Goal: Complete application form

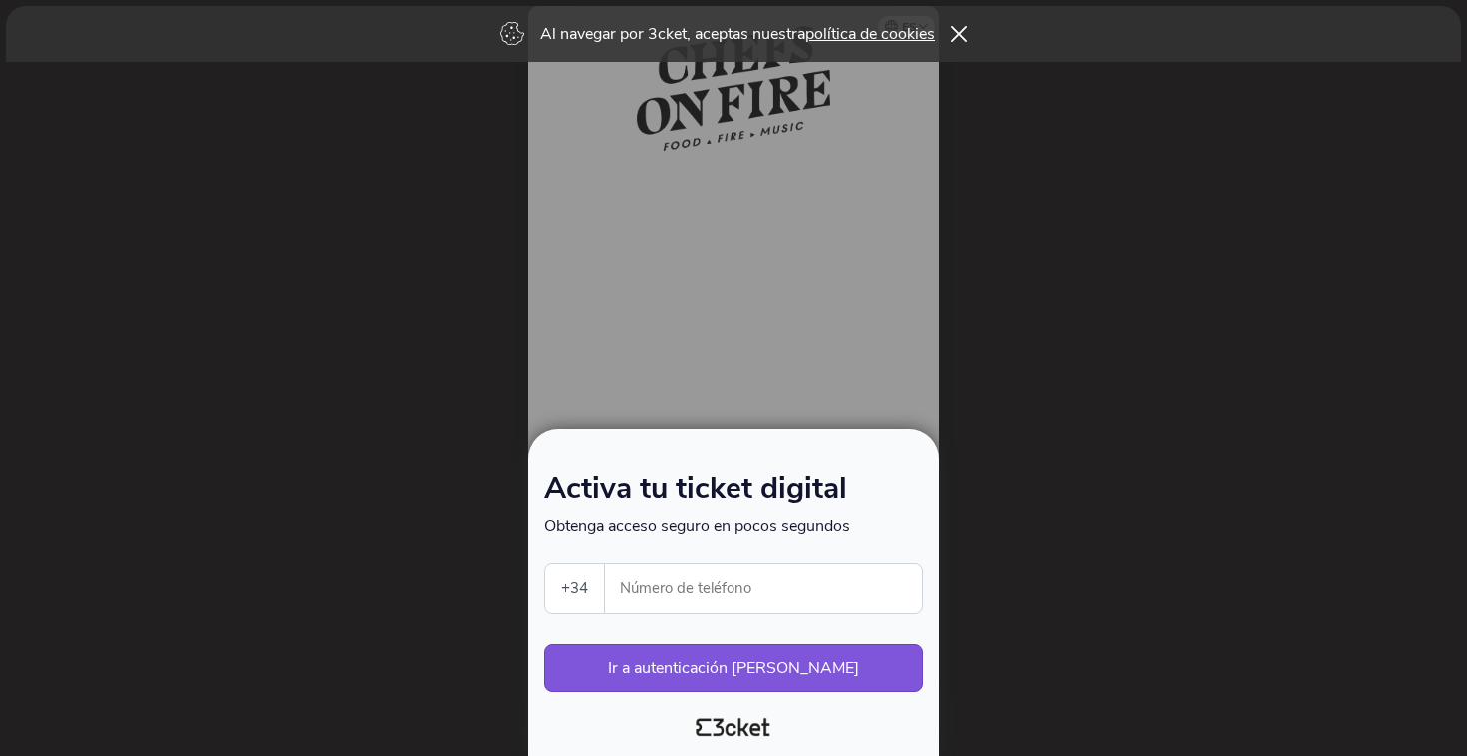
select select "34"
click at [650, 567] on input "Número de teléfono" at bounding box center [771, 588] width 301 height 49
type input "609058480"
click at [717, 668] on button "Ir a autenticación segura" at bounding box center [733, 668] width 379 height 48
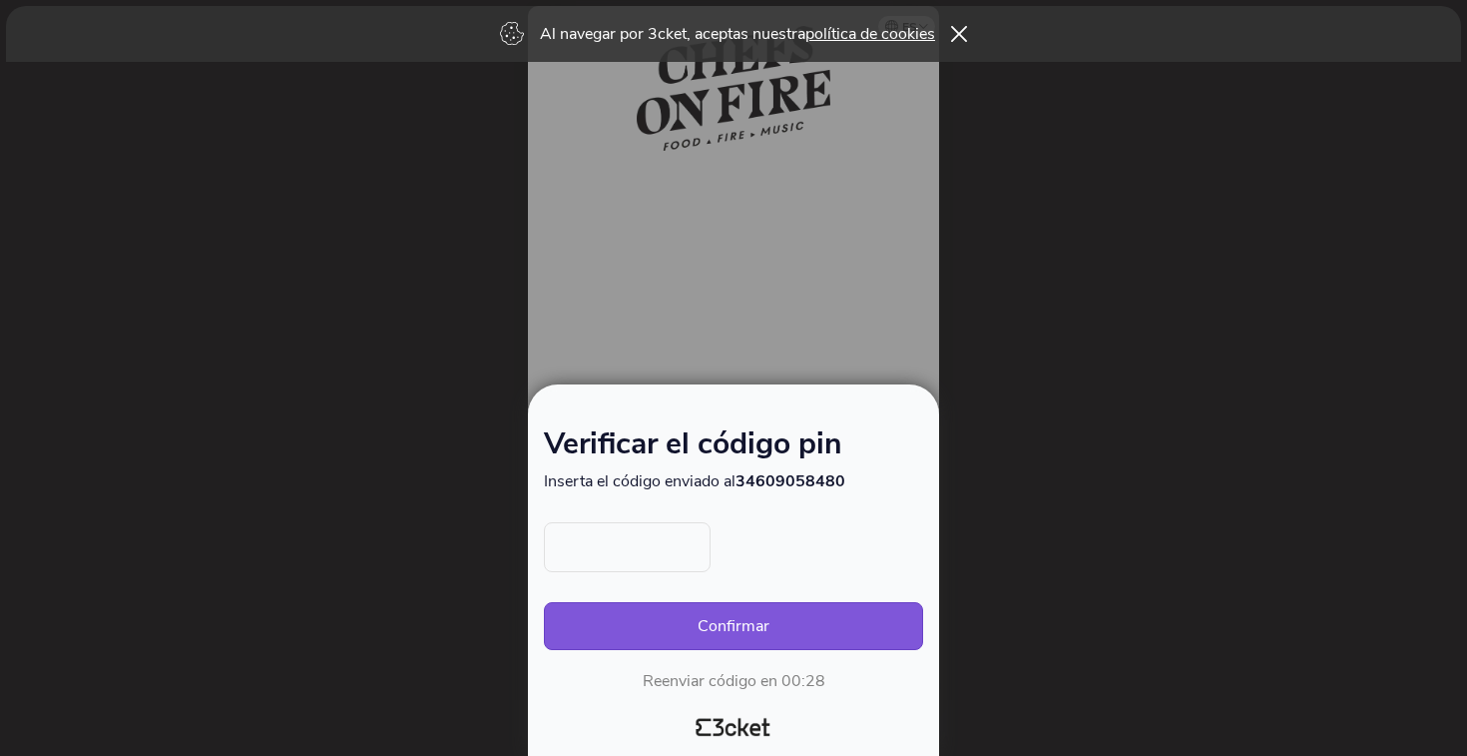
click at [653, 566] on input "text" at bounding box center [627, 547] width 167 height 50
type input "9966"
click at [749, 636] on button "Confirmar" at bounding box center [733, 626] width 379 height 48
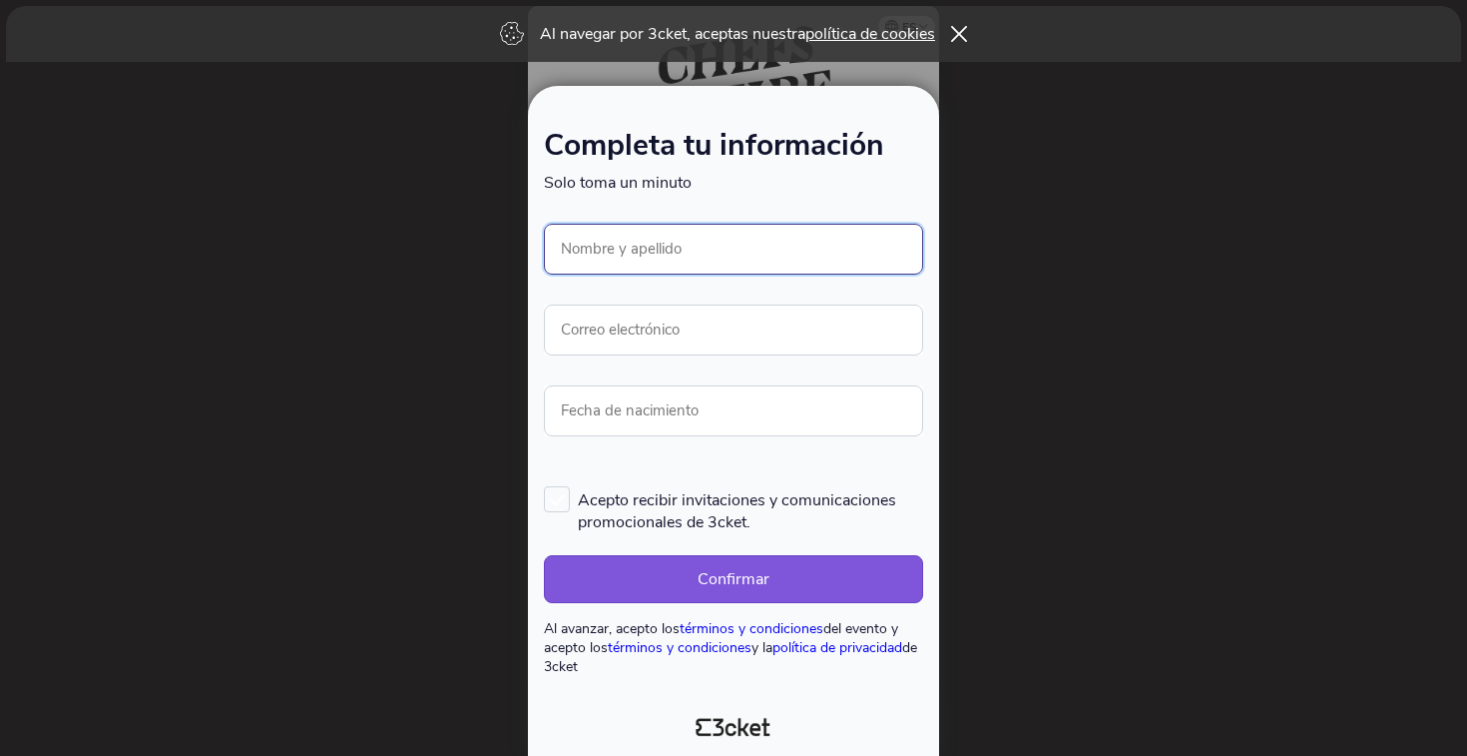
click at [708, 243] on input "Nombre y apellido" at bounding box center [733, 249] width 379 height 51
type input "[PERSON_NAME]"
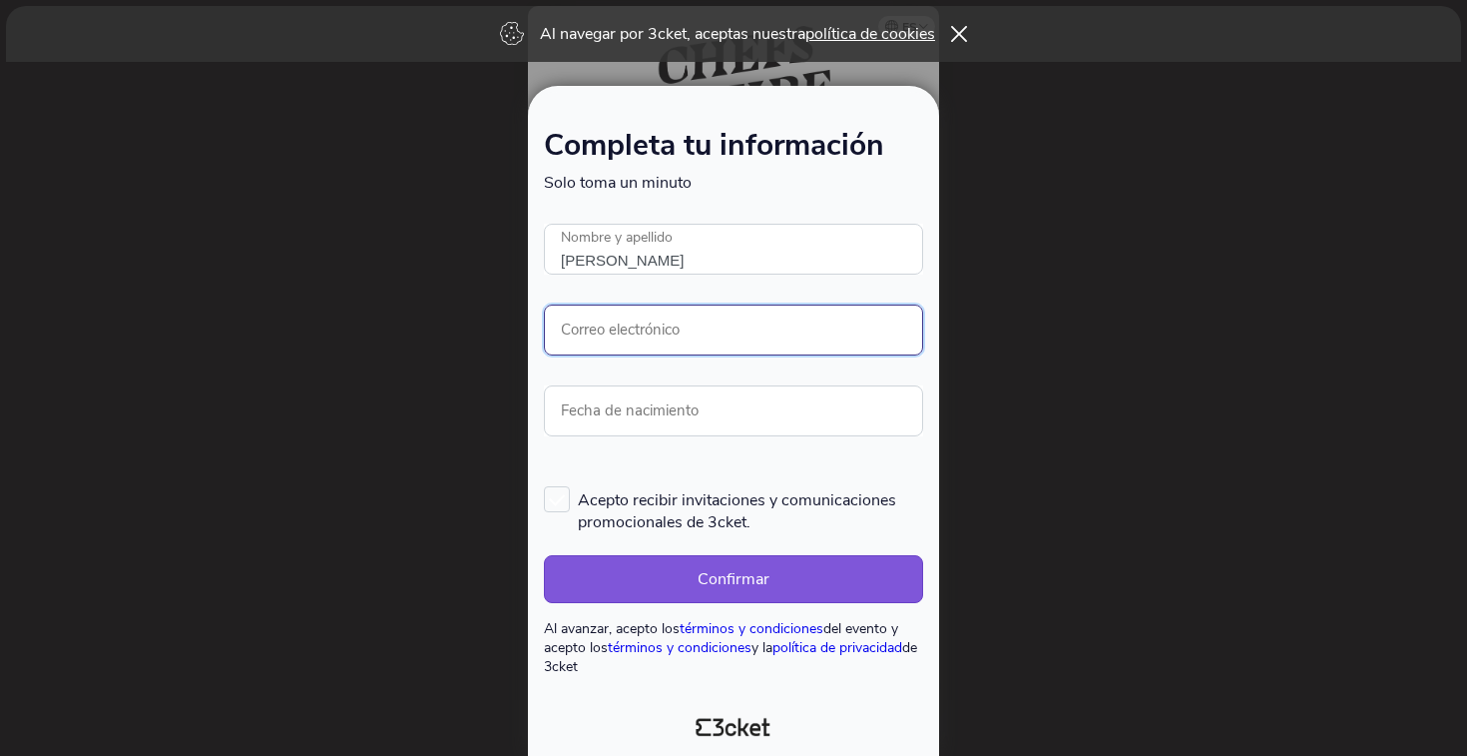
type input "macarenaescriva@gmail.com"
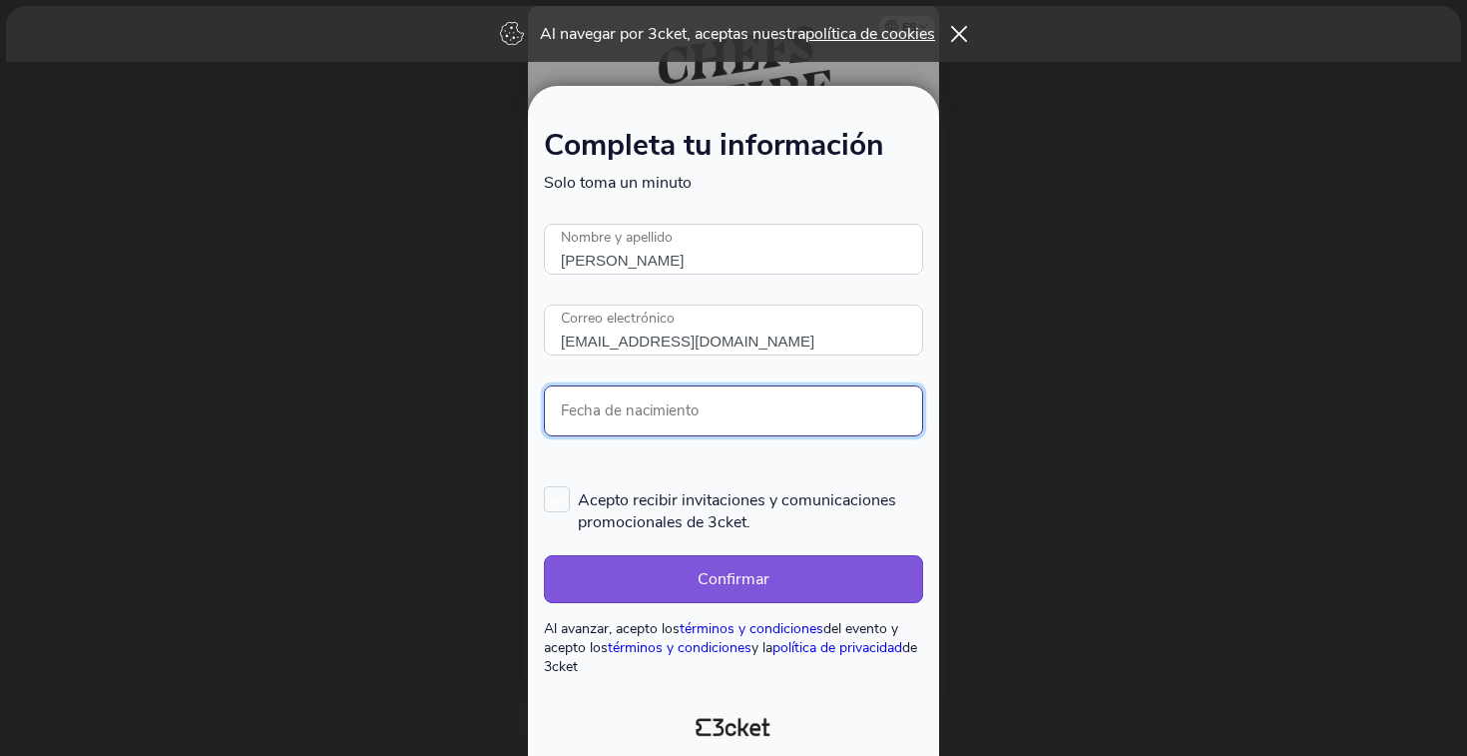
click at [683, 412] on input "Fecha de nacimiento" at bounding box center [733, 410] width 379 height 51
type input "01/15/1986"
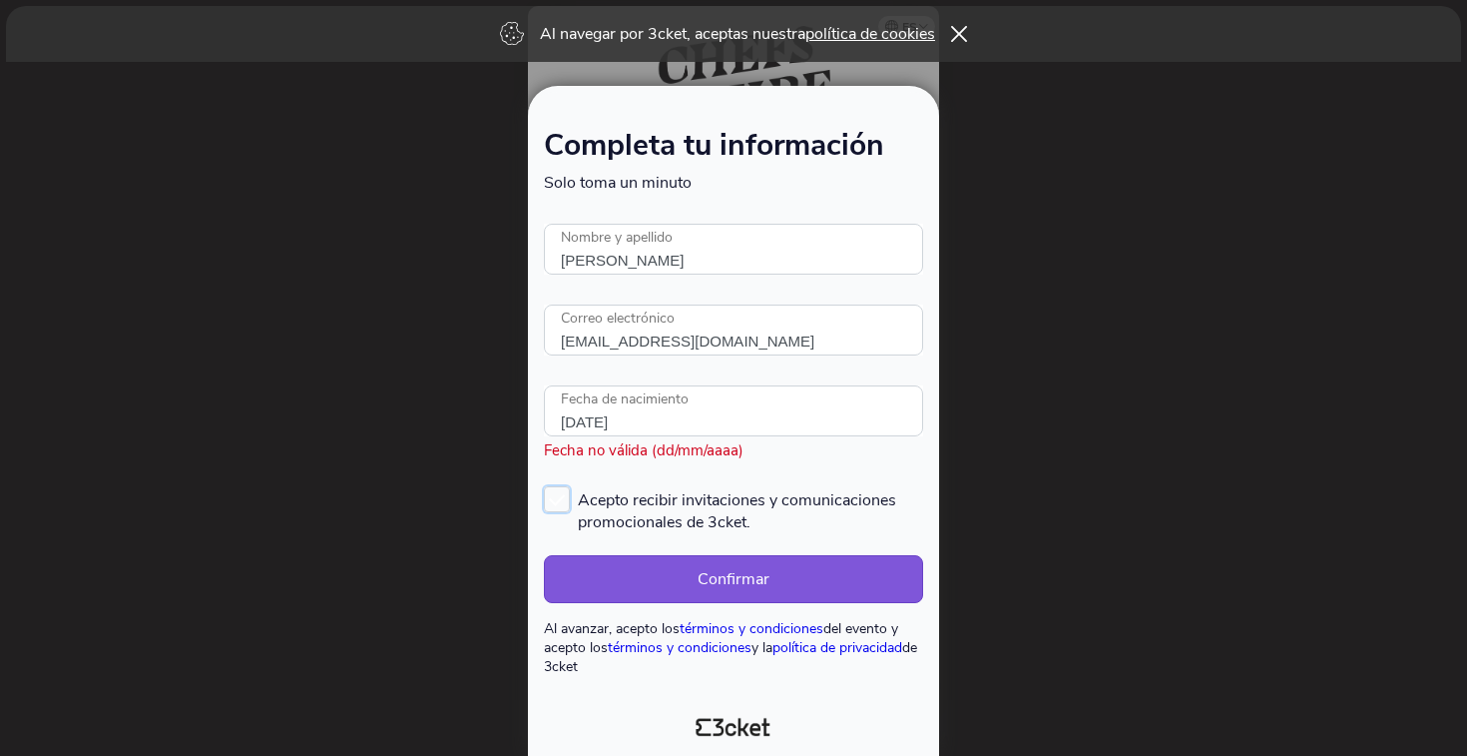
click at [565, 501] on label "Acepto recibir invitaciones y comunicaciones promocionales de 3cket." at bounding box center [733, 509] width 379 height 47
click at [546, 486] on input "Acepto recibir invitaciones y comunicaciones promocionales de 3cket." at bounding box center [545, 485] width 2 height 2
checkbox input "true"
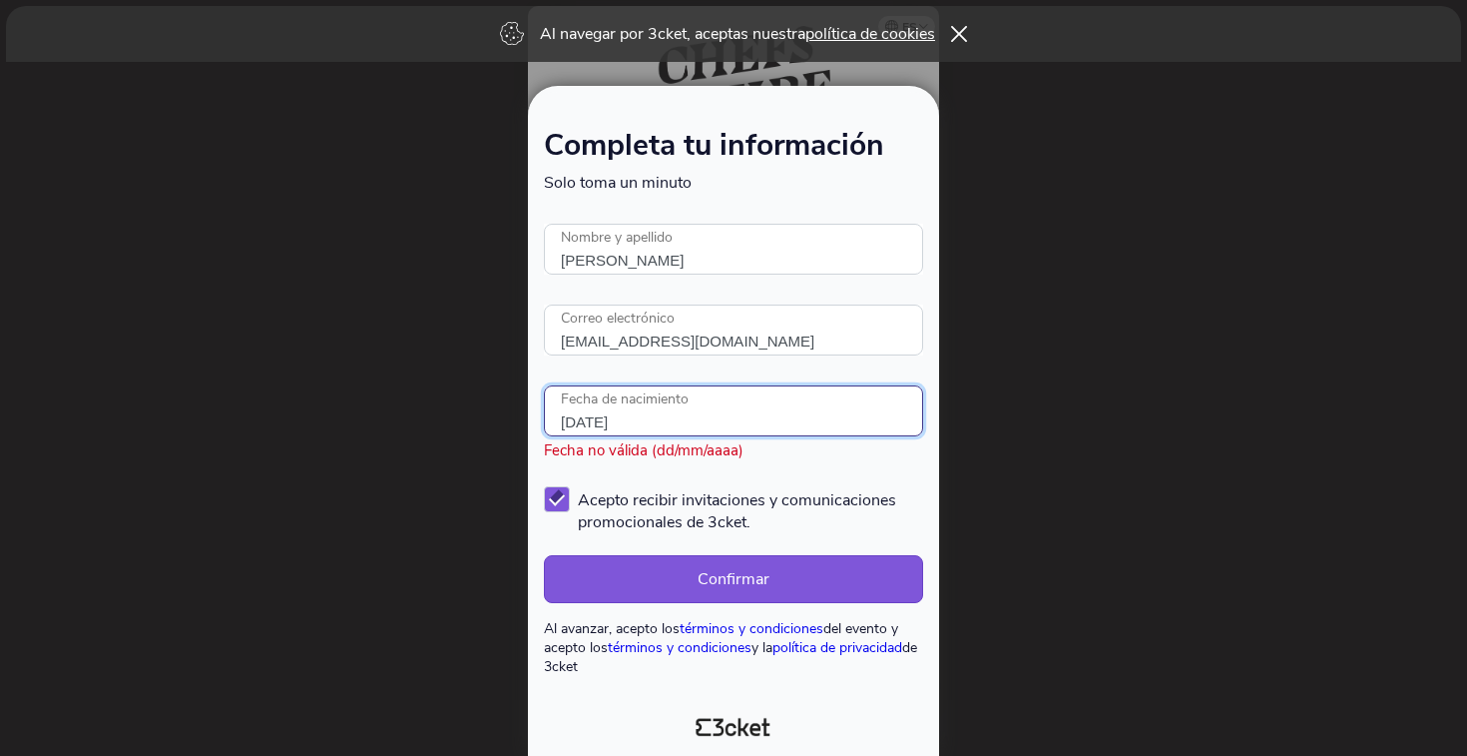
click at [567, 414] on input "01/15/1986" at bounding box center [733, 410] width 379 height 51
click at [665, 415] on input "01/15/1986" at bounding box center [733, 410] width 379 height 51
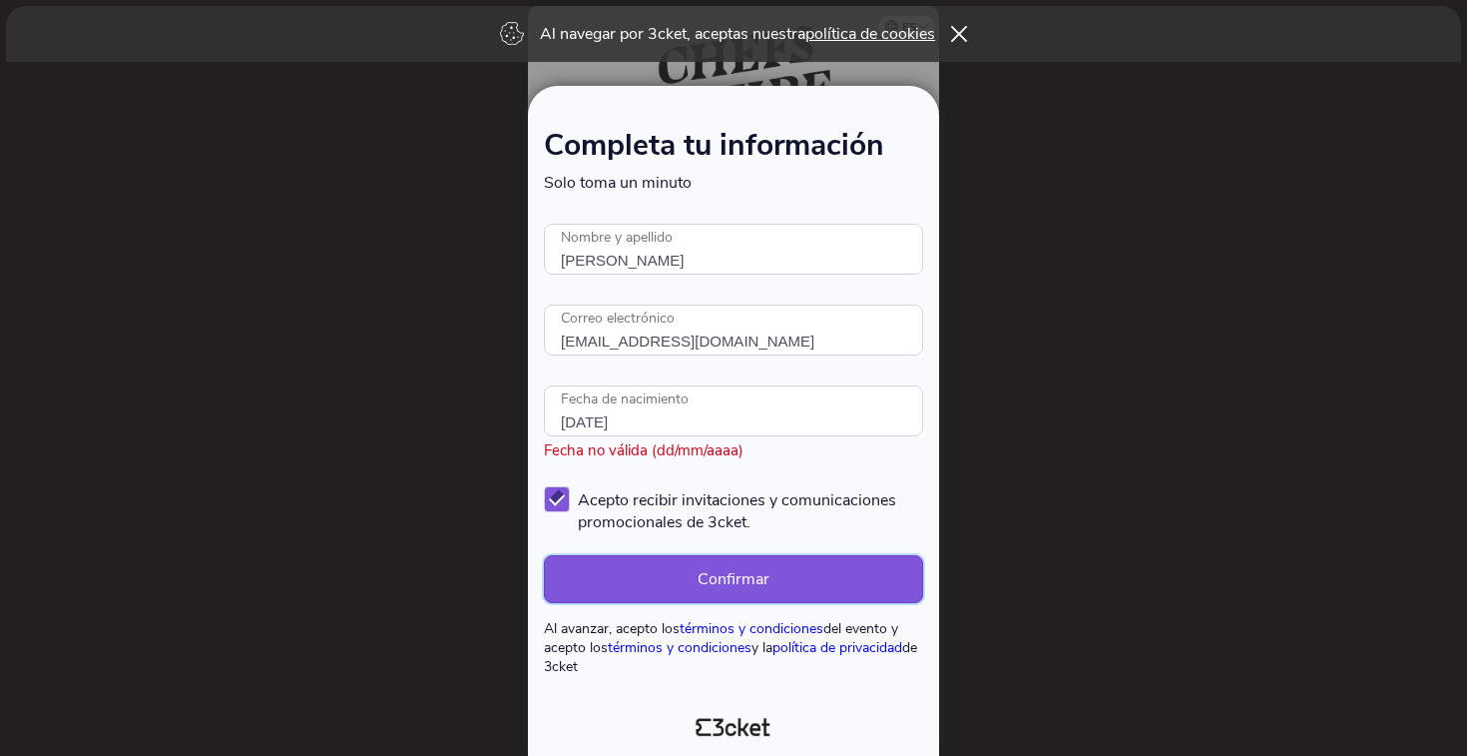
click at [715, 588] on button "Confirmar" at bounding box center [733, 579] width 379 height 48
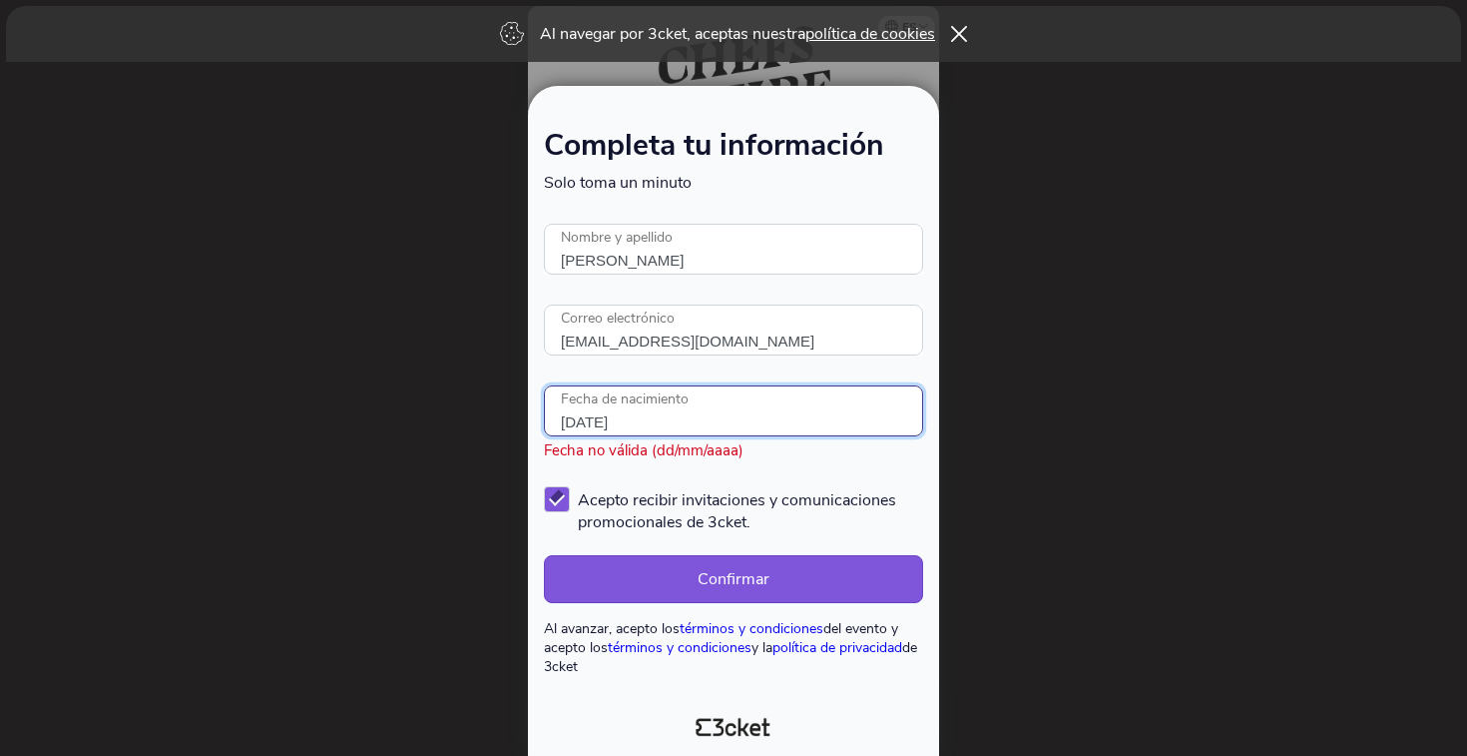
click at [675, 428] on input "01/15/1986" at bounding box center [733, 410] width 379 height 51
click at [567, 420] on input "01/15/1986" at bounding box center [733, 410] width 379 height 51
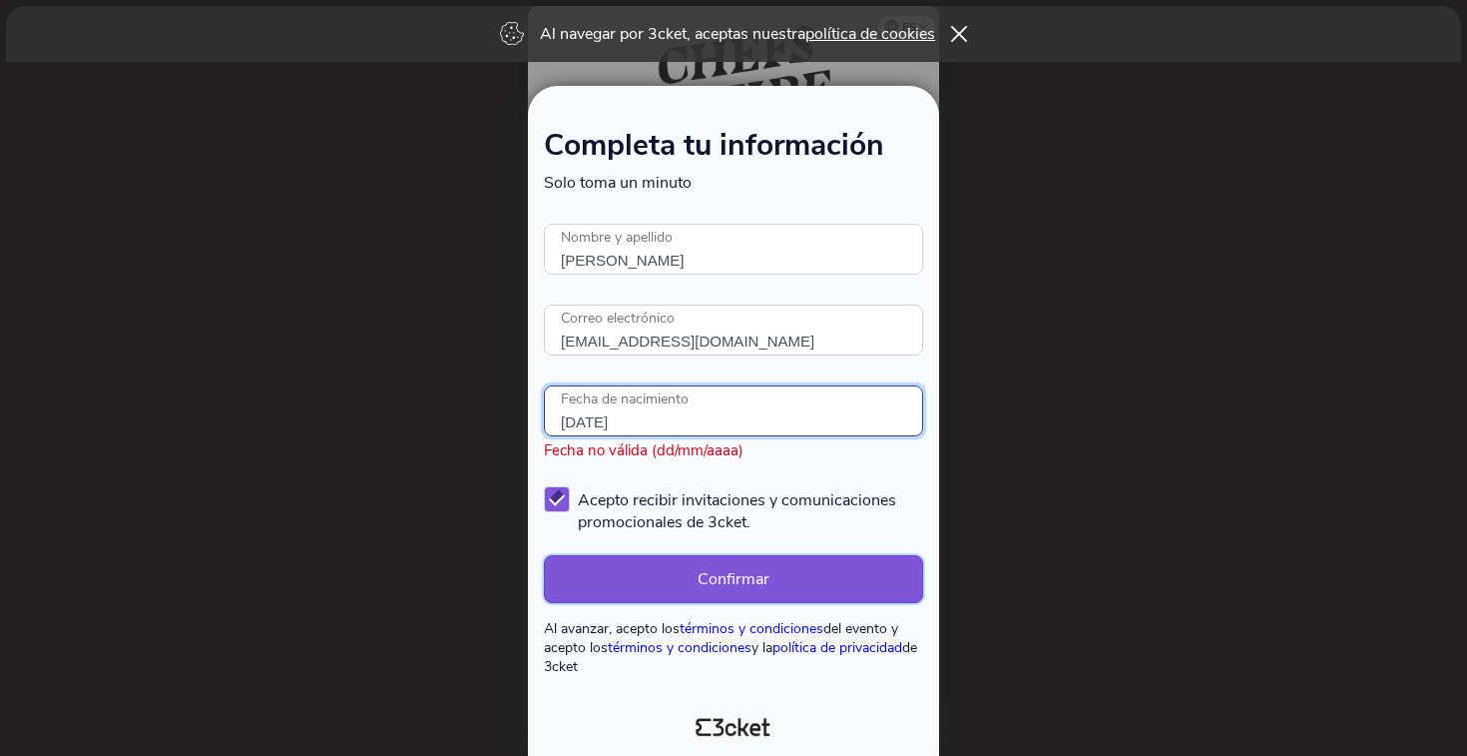
type input "1/15/1986"
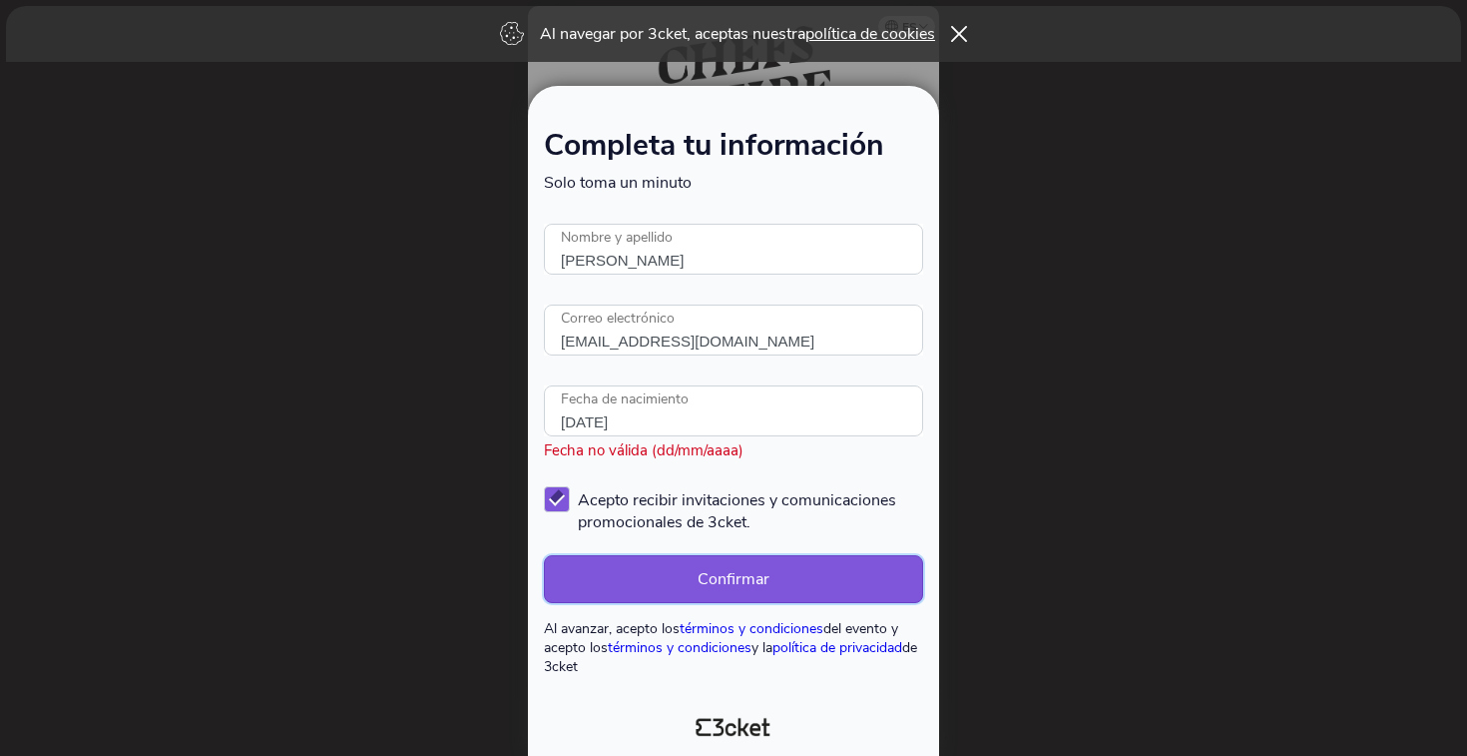
click at [680, 579] on button "Confirmar" at bounding box center [733, 579] width 379 height 48
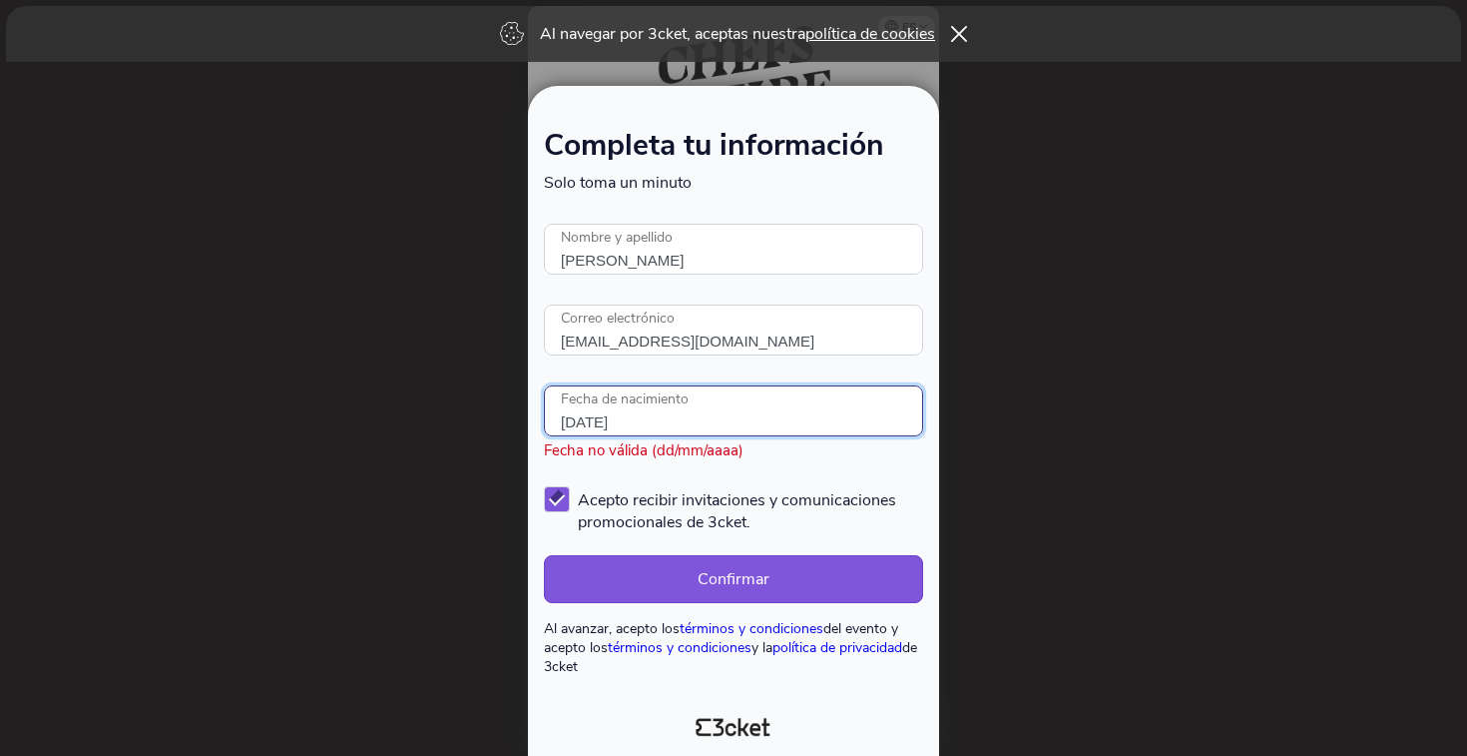
click at [650, 423] on input "1/15/1986" at bounding box center [733, 410] width 379 height 51
type input "15/01/1986"
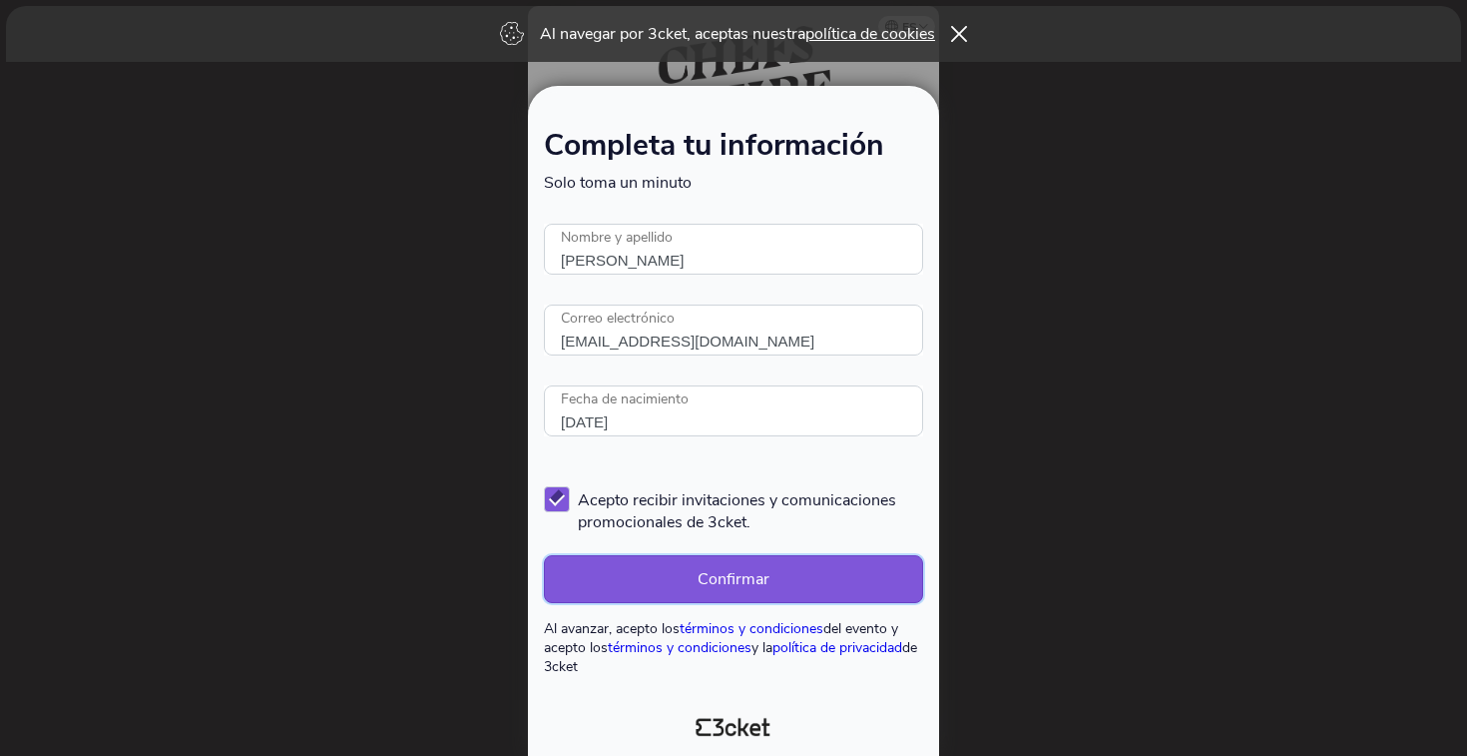
click at [759, 592] on button "Confirmar" at bounding box center [733, 579] width 379 height 48
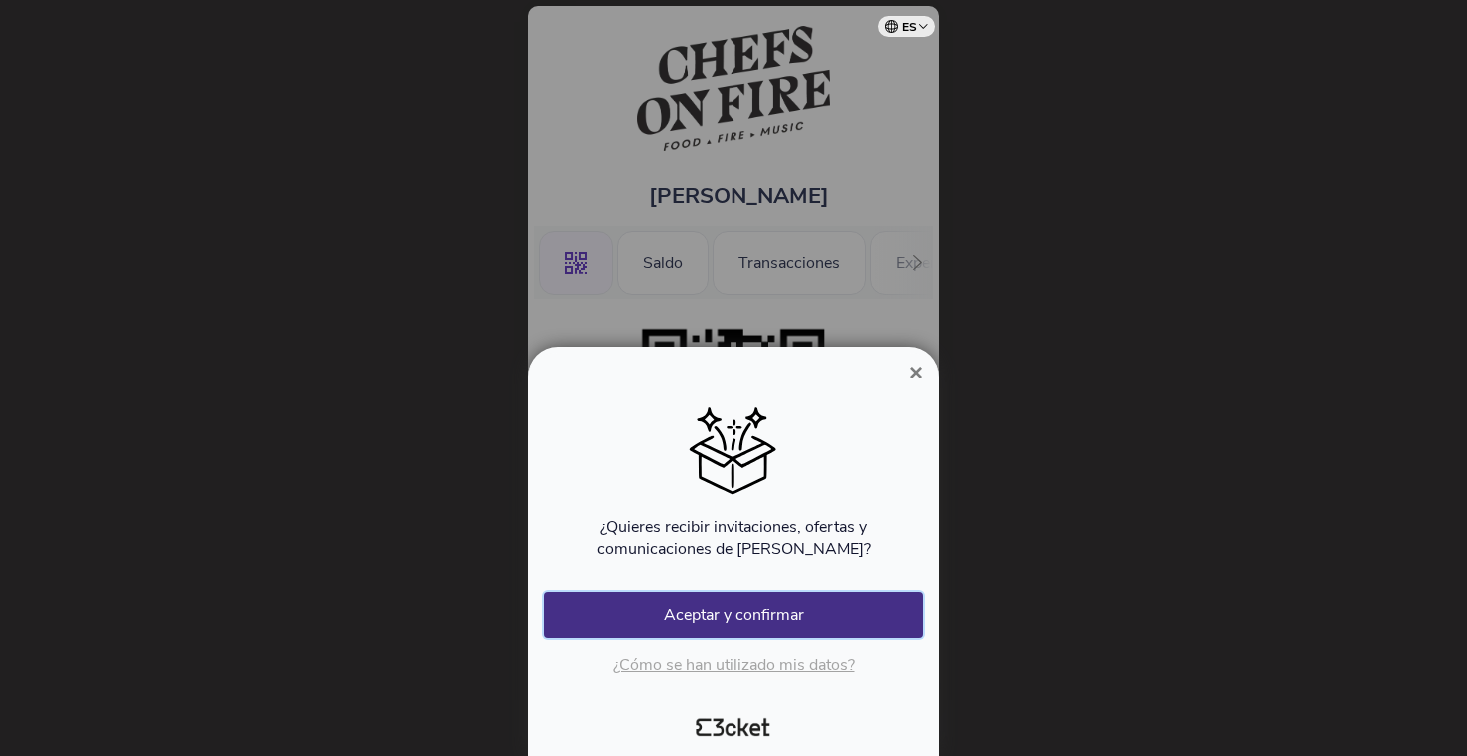
click at [753, 611] on button "Aceptar y confirmar" at bounding box center [733, 615] width 379 height 46
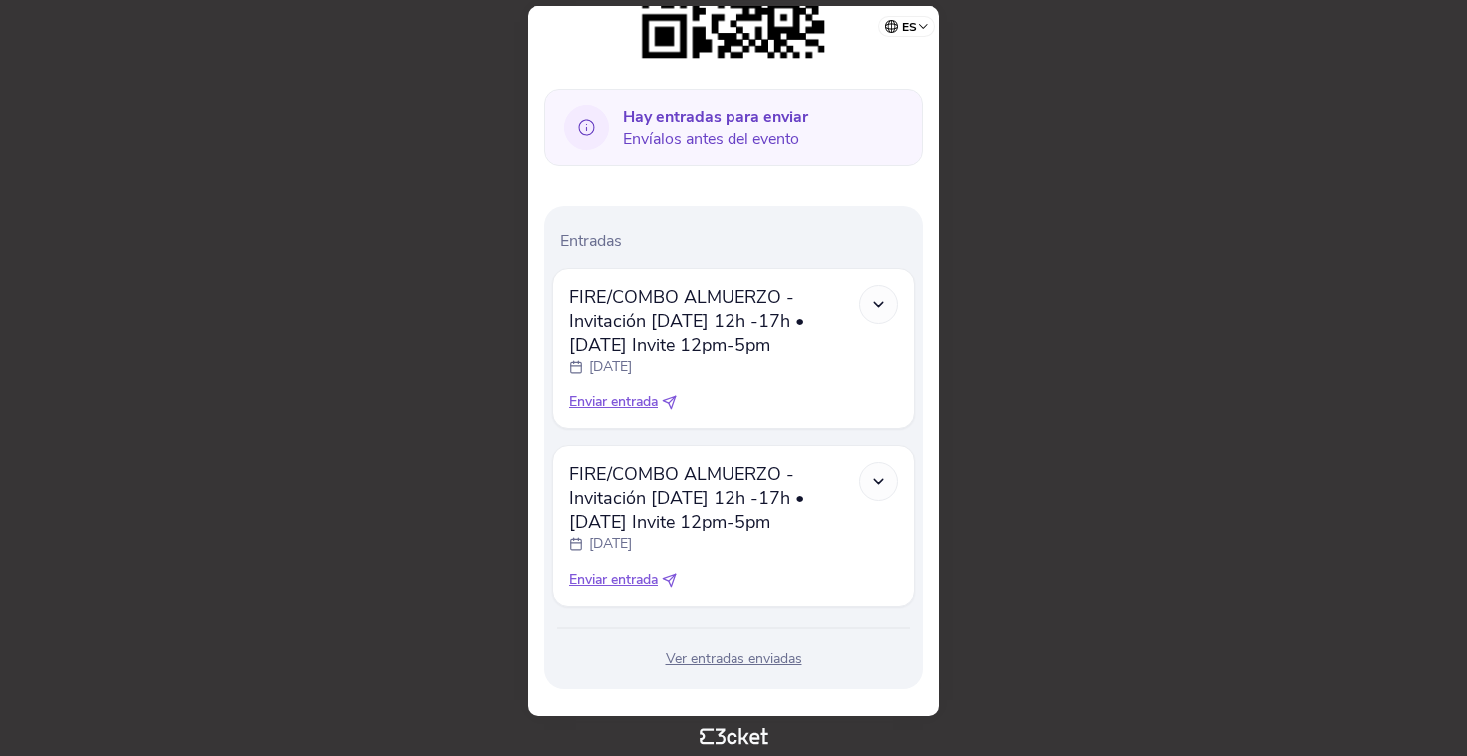
scroll to position [478, 0]
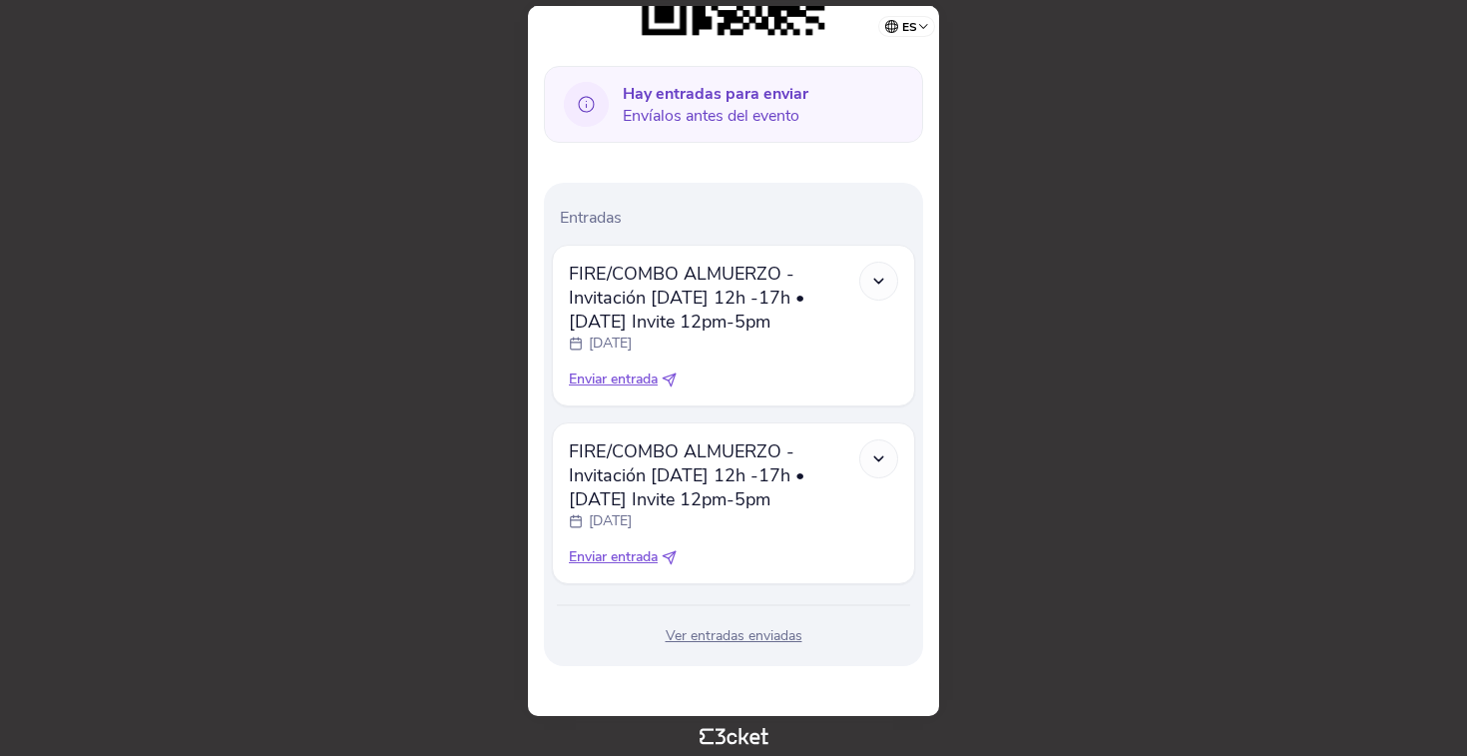
click at [902, 284] on div "FIRE/COMBO ALMUERZO - Invitación [DATE] 12h -17h • [DATE] Invite 12pm-5pm [DATE…" at bounding box center [733, 326] width 363 height 162
click at [877, 273] on icon at bounding box center [878, 281] width 17 height 17
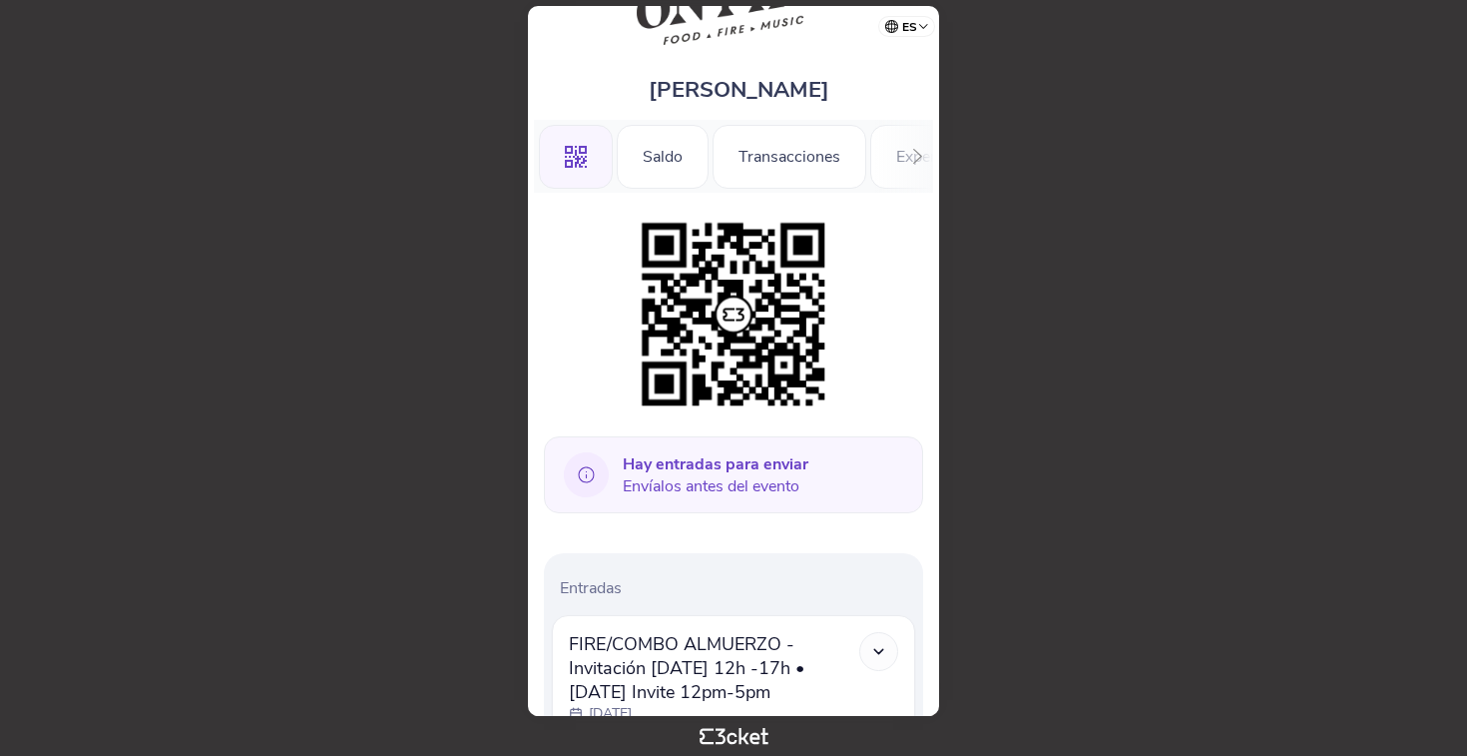
scroll to position [0, 0]
